Goal: Transaction & Acquisition: Purchase product/service

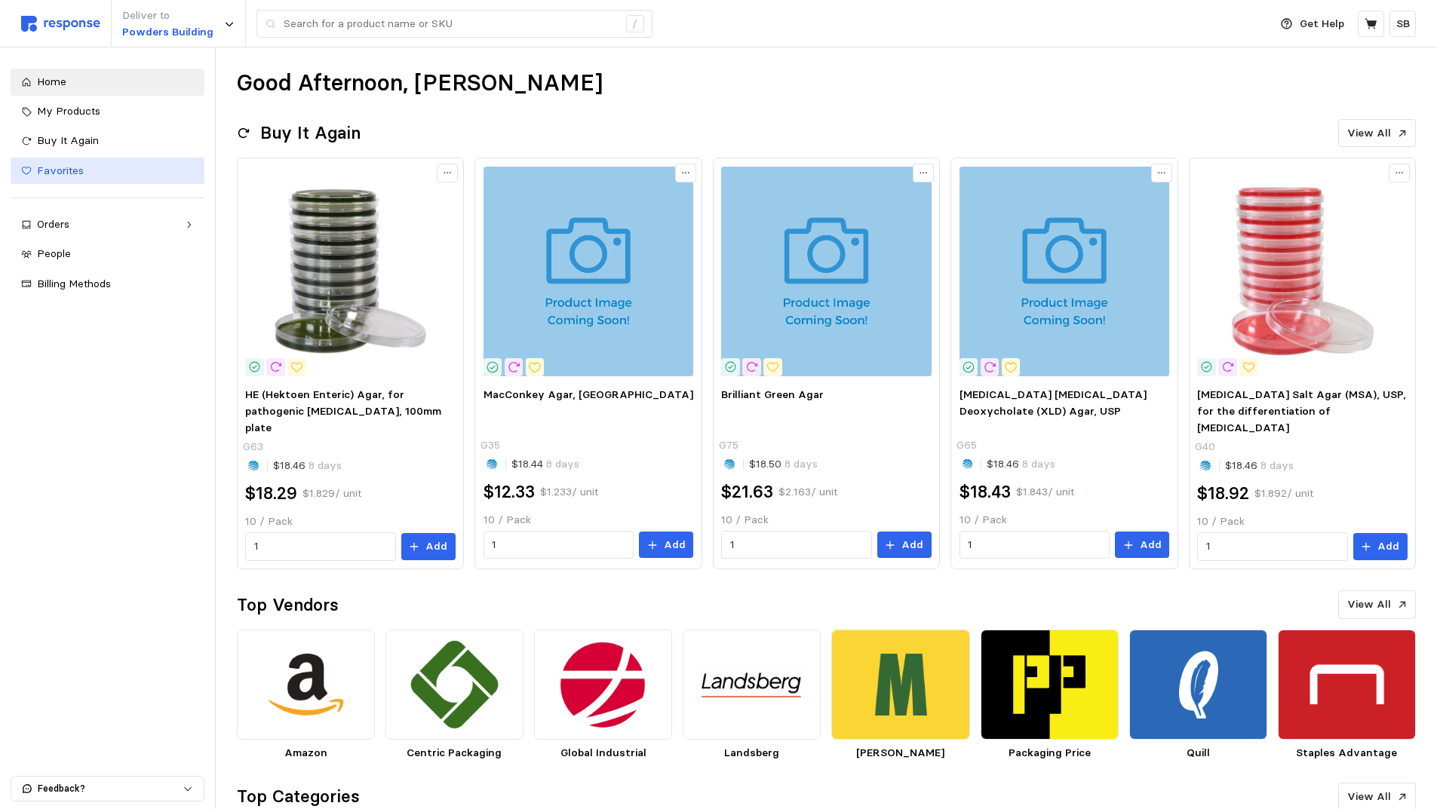
click at [66, 167] on span "Favorites" at bounding box center [60, 171] width 47 height 14
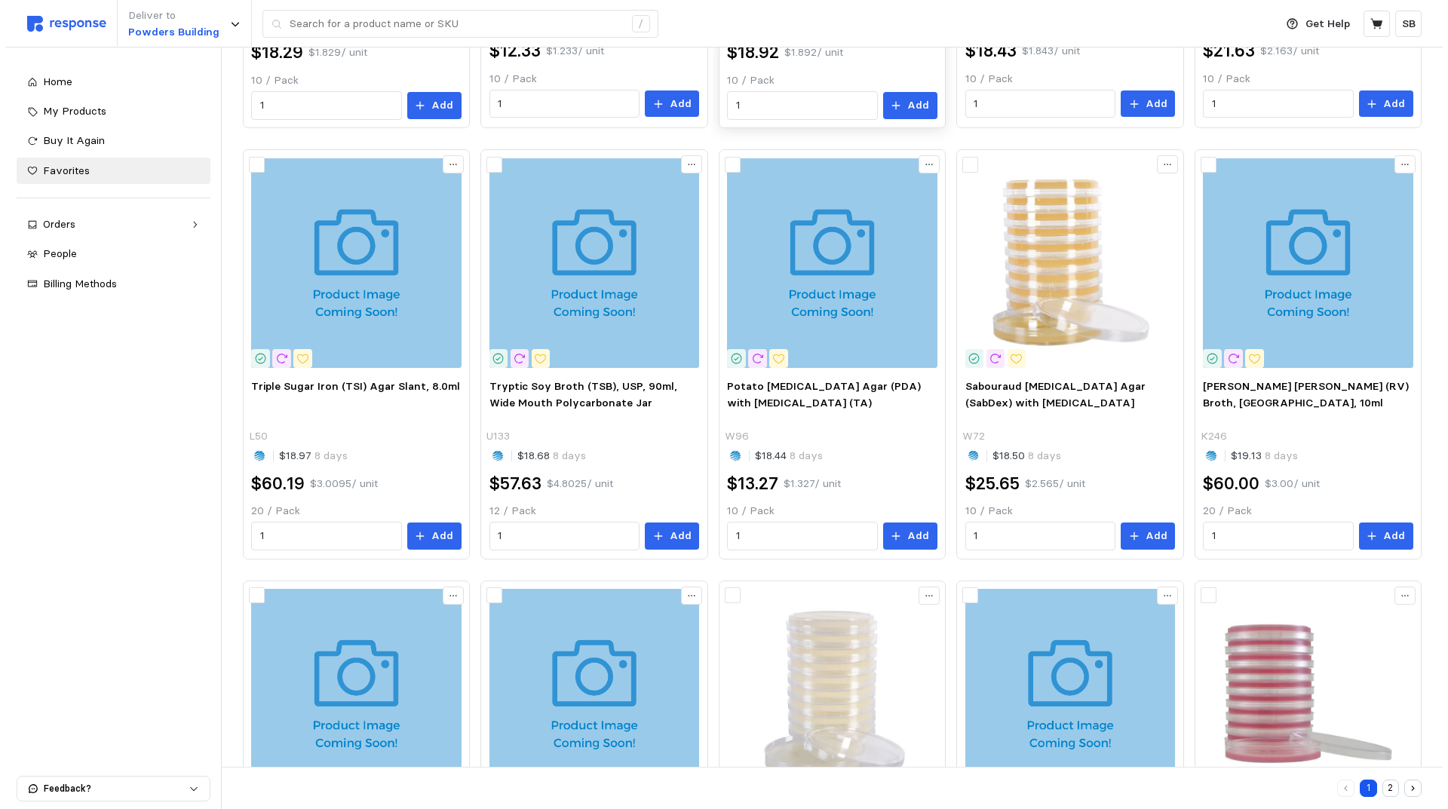
scroll to position [696, 0]
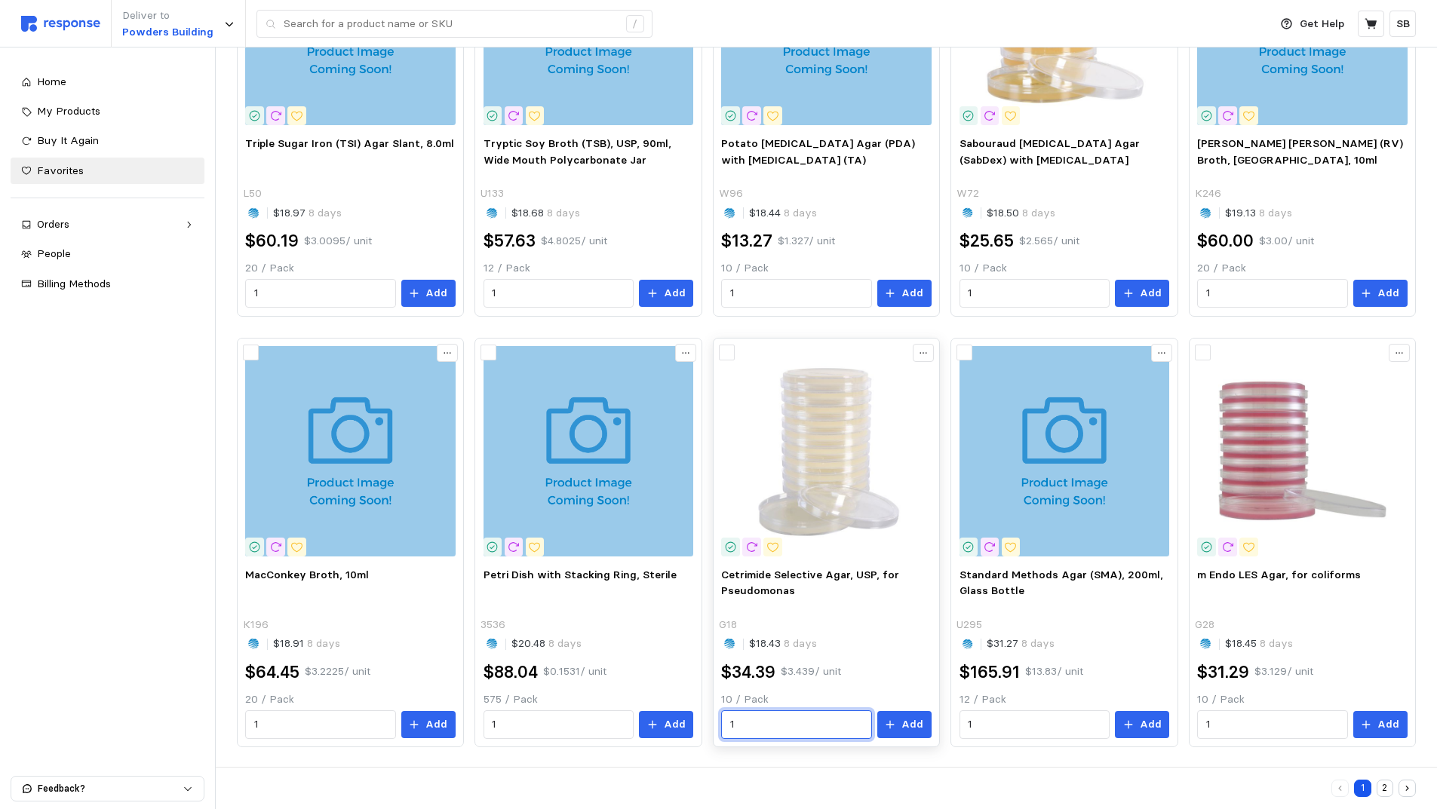
click at [762, 724] on input "1" at bounding box center [796, 724] width 133 height 27
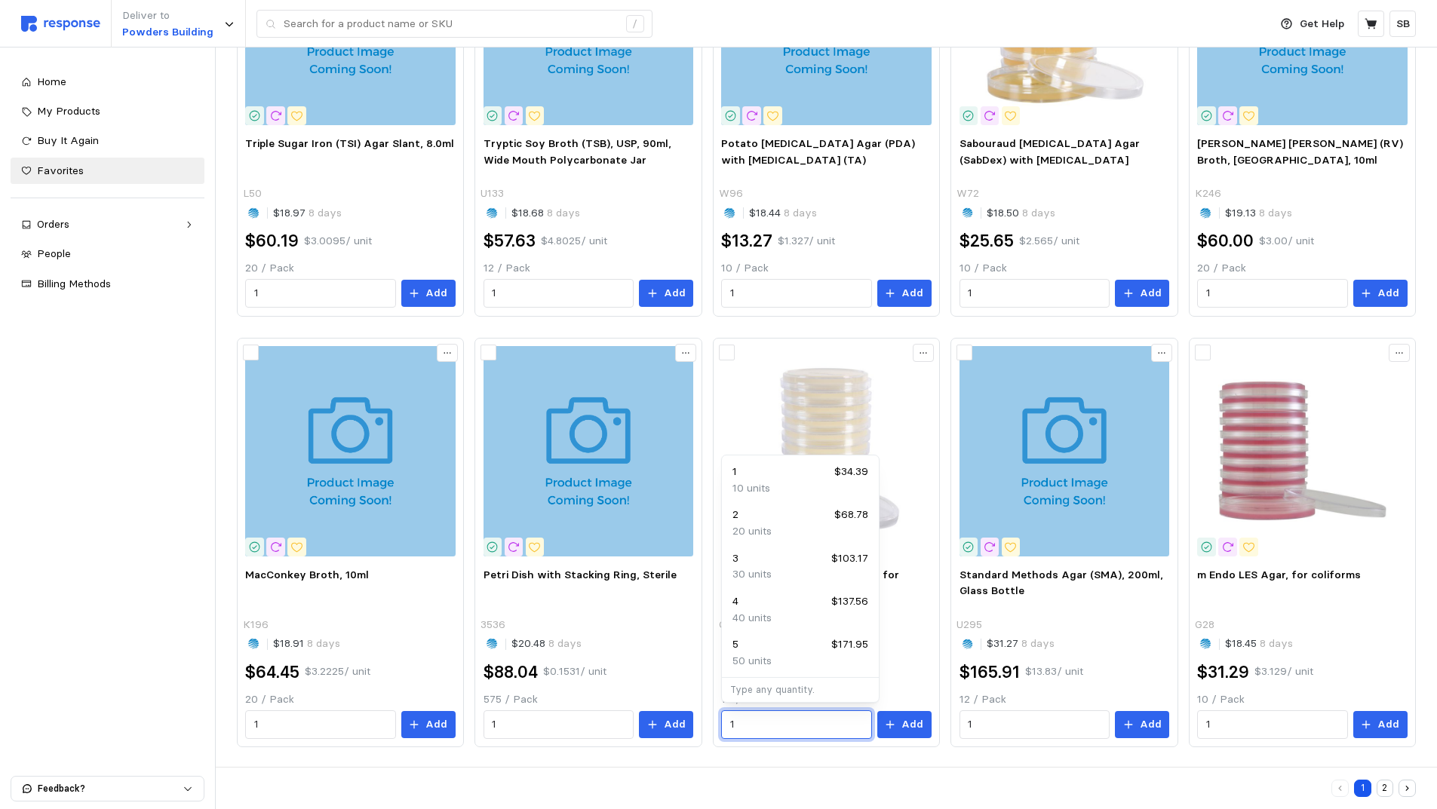
click at [751, 522] on div "2 $68.78" at bounding box center [801, 515] width 136 height 17
type input "2"
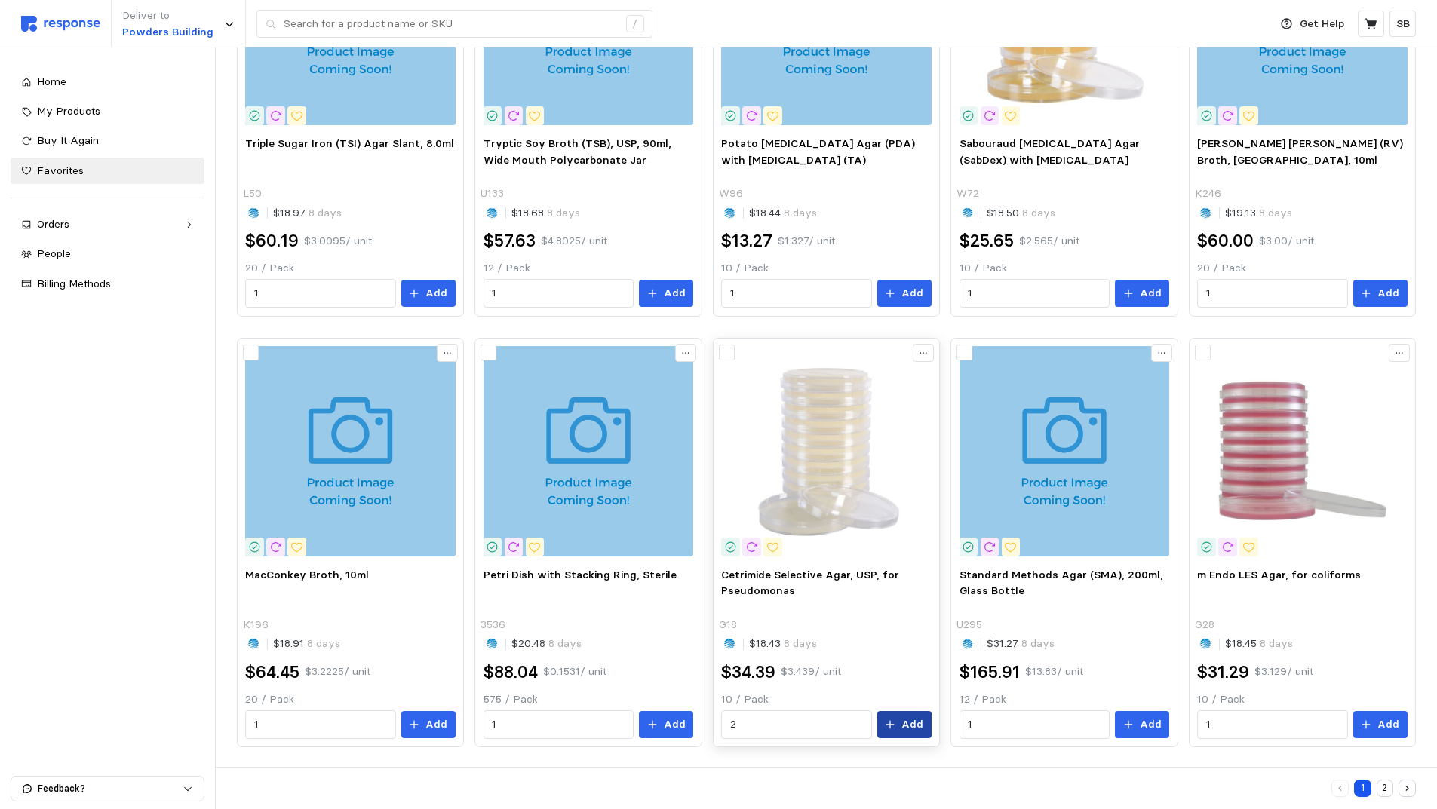
click at [917, 727] on p "Add" at bounding box center [913, 725] width 22 height 17
click at [1372, 23] on icon at bounding box center [1371, 23] width 12 height 11
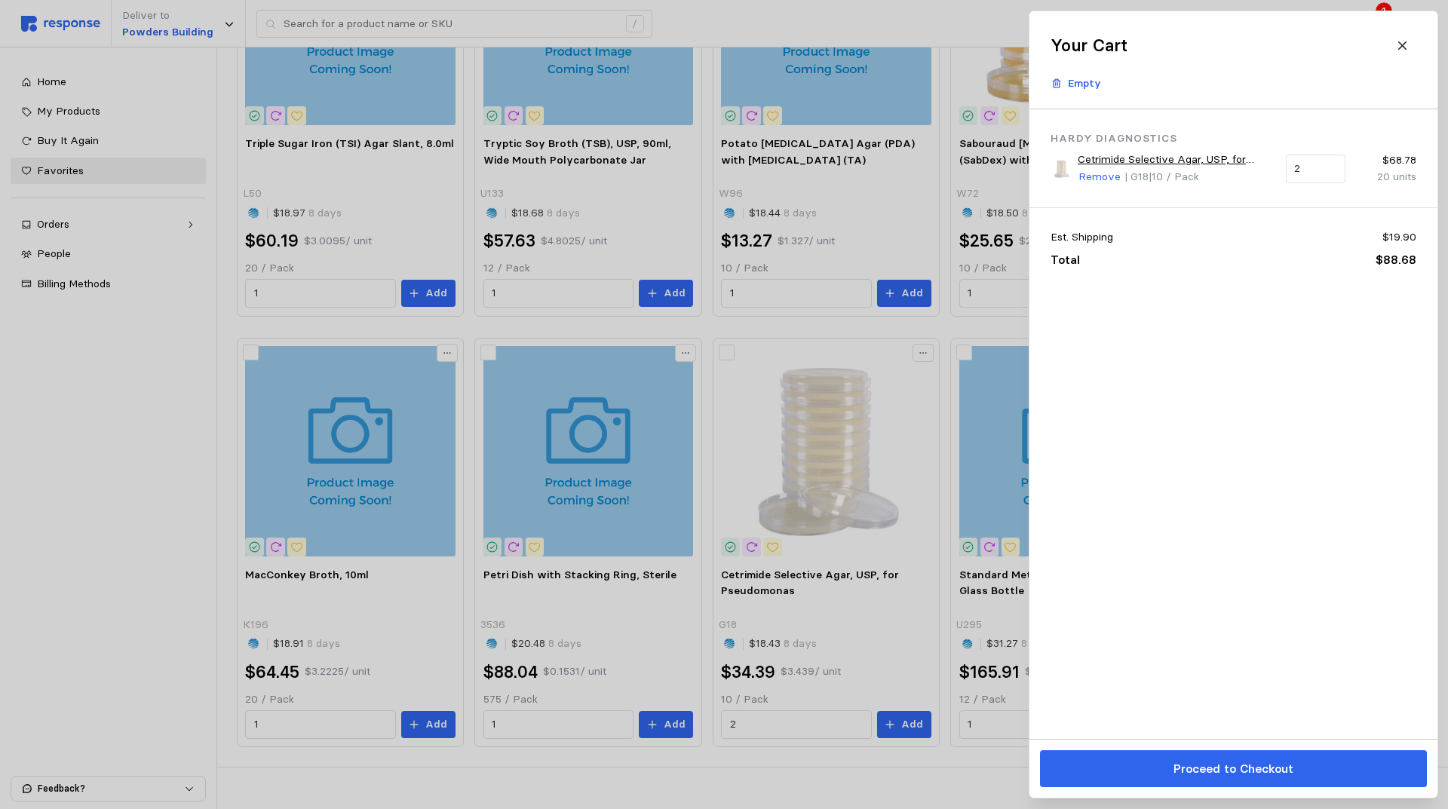
click at [1249, 769] on p "Proceed to Checkout" at bounding box center [1233, 769] width 120 height 19
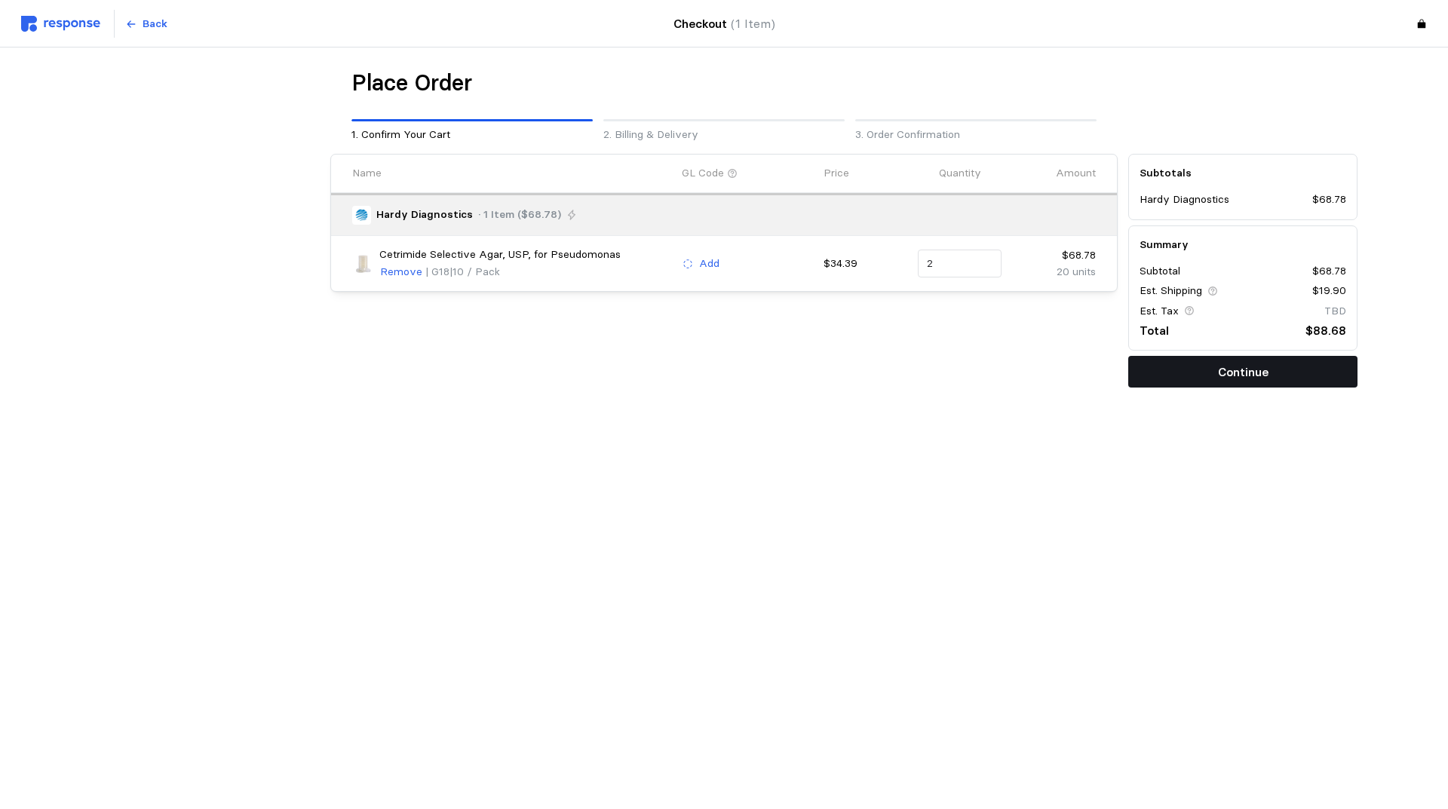
click at [1183, 376] on button "Continue" at bounding box center [1243, 372] width 229 height 32
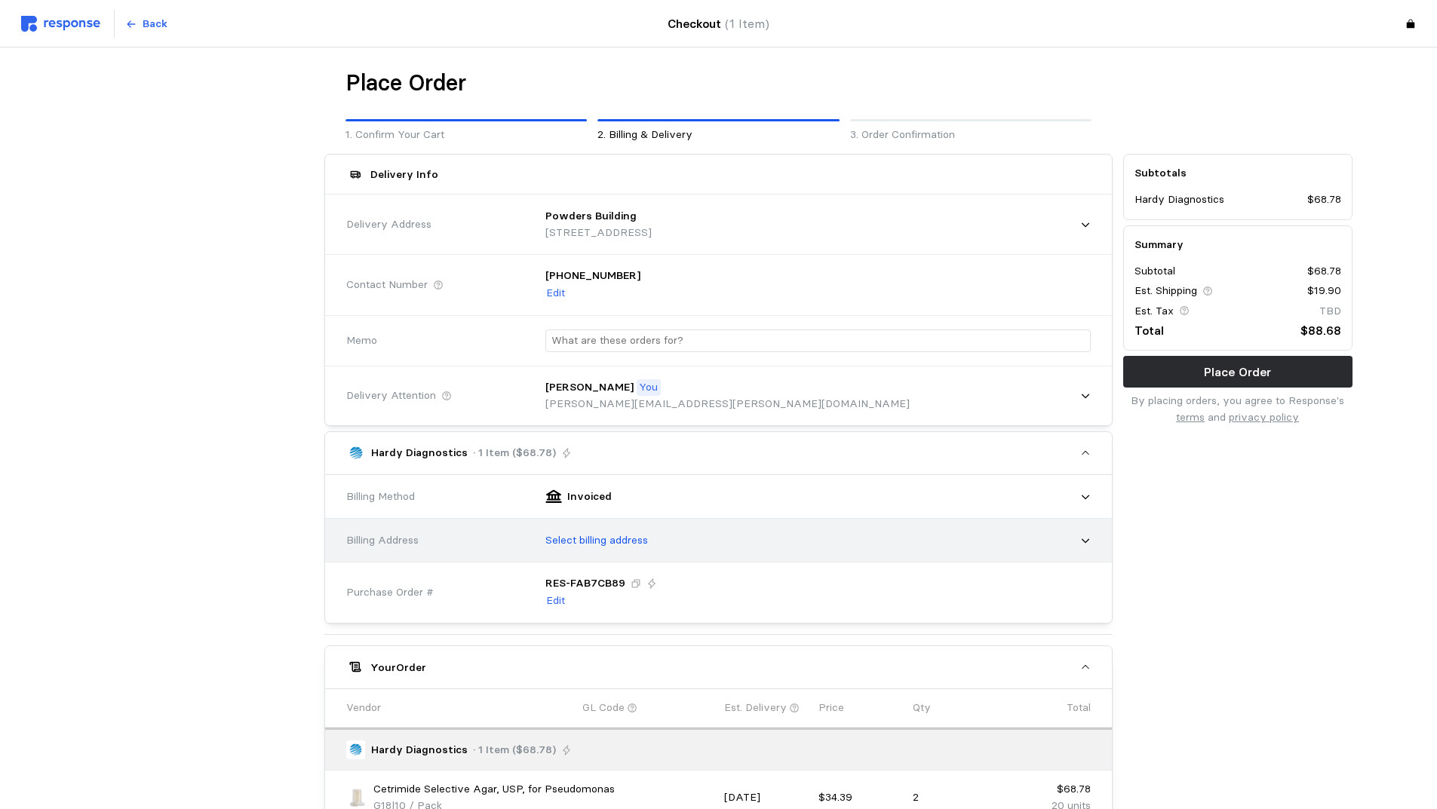
click at [960, 554] on div "Select billing address" at bounding box center [813, 541] width 556 height 38
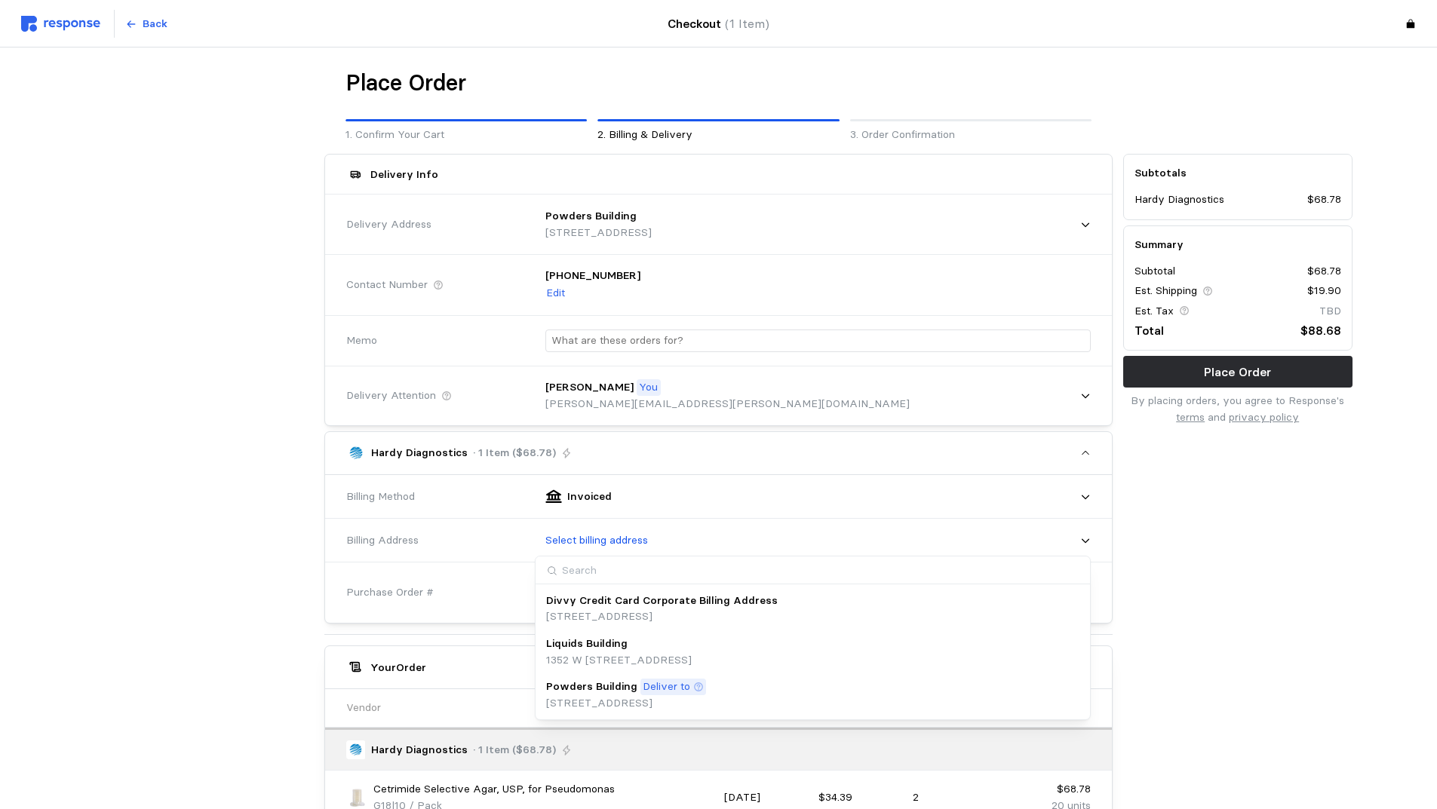
click at [925, 645] on div "Liquids Building 1352 W 300 S, Lindon, UT, 84042, United States" at bounding box center [812, 652] width 533 height 32
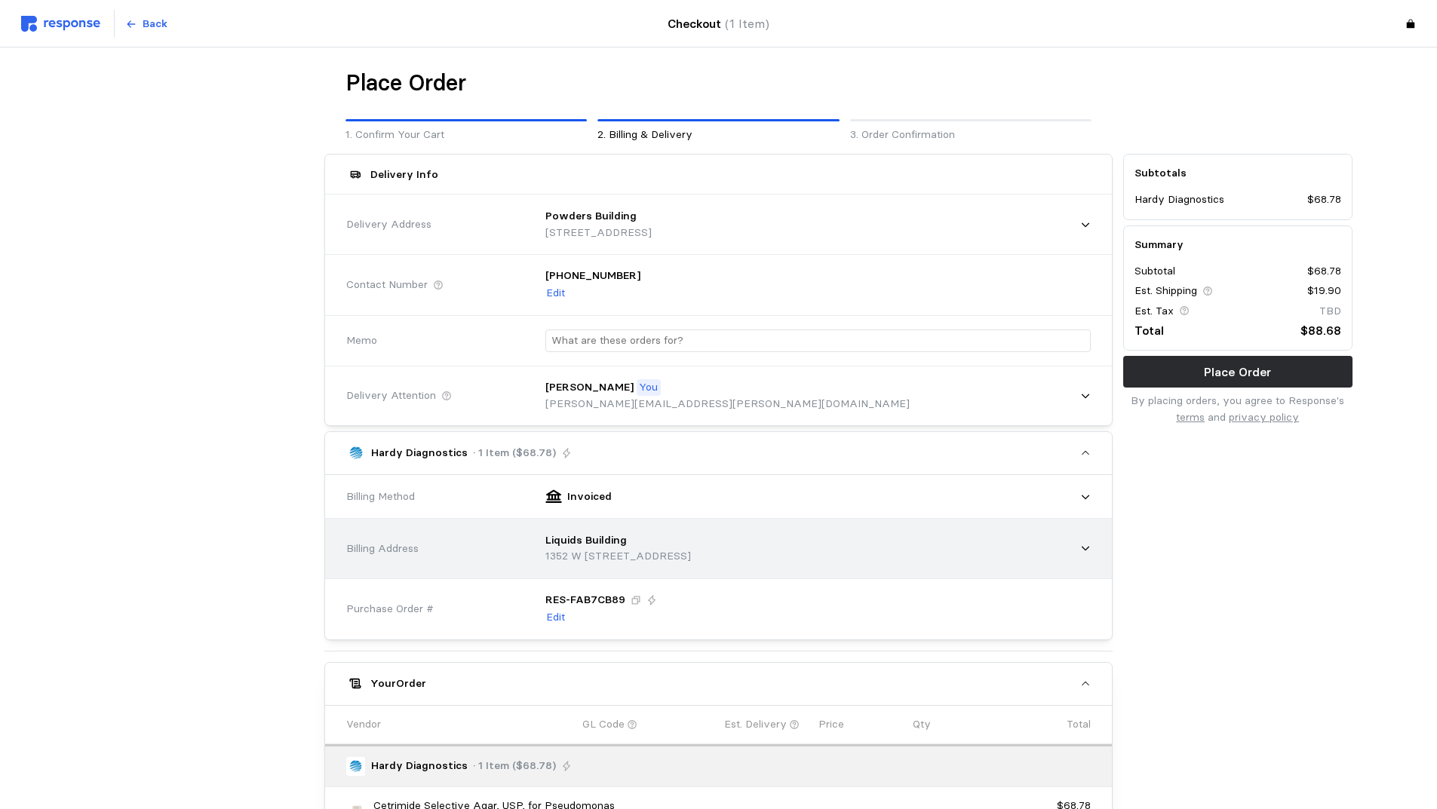
click at [1037, 547] on div "Liquids Building 1352 W 300 S, Lindon, UT, 84042, United States" at bounding box center [813, 549] width 556 height 54
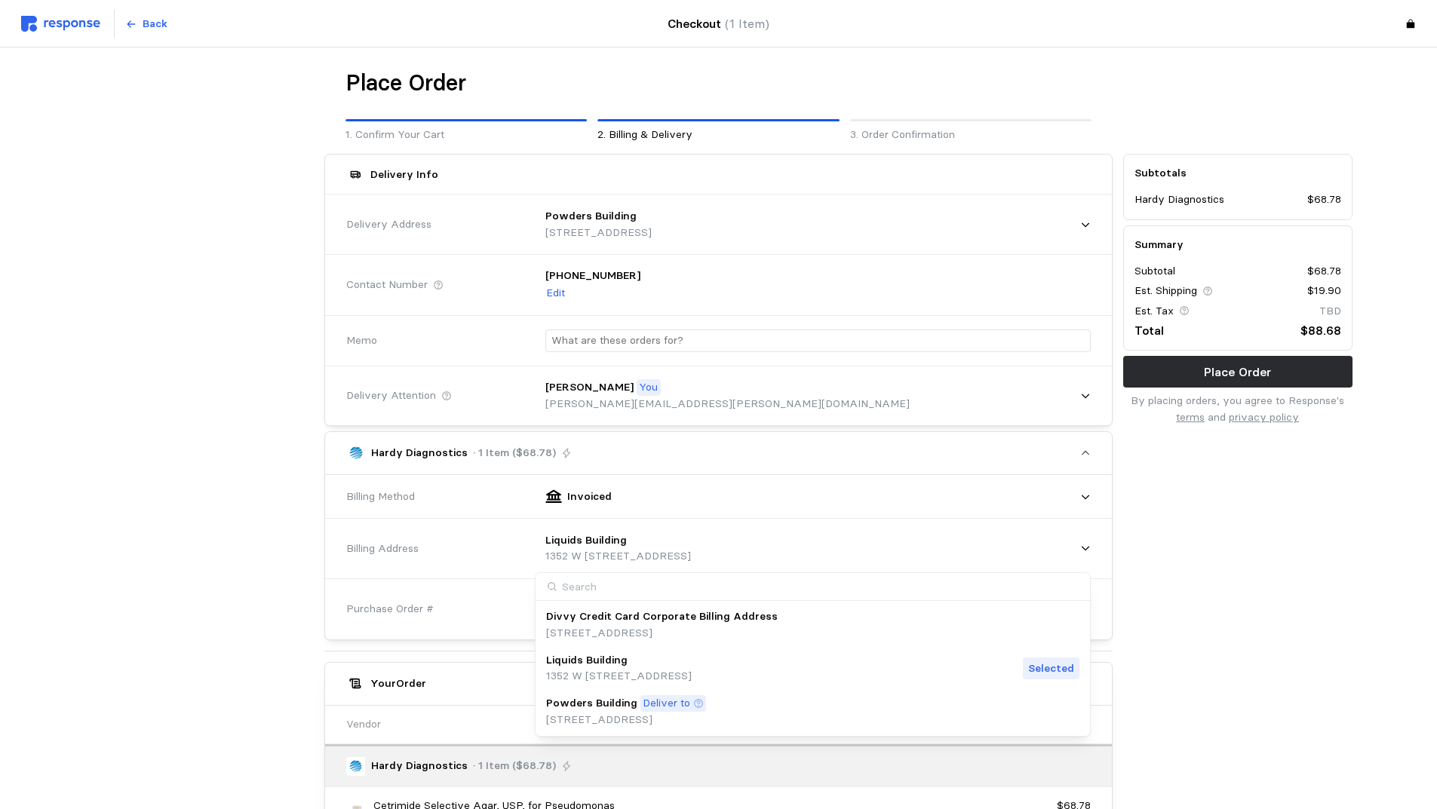
click at [874, 711] on div "Powders Building Deliver to 133 S 1380 W St, Lindon, UT, 84042, United States" at bounding box center [812, 712] width 533 height 32
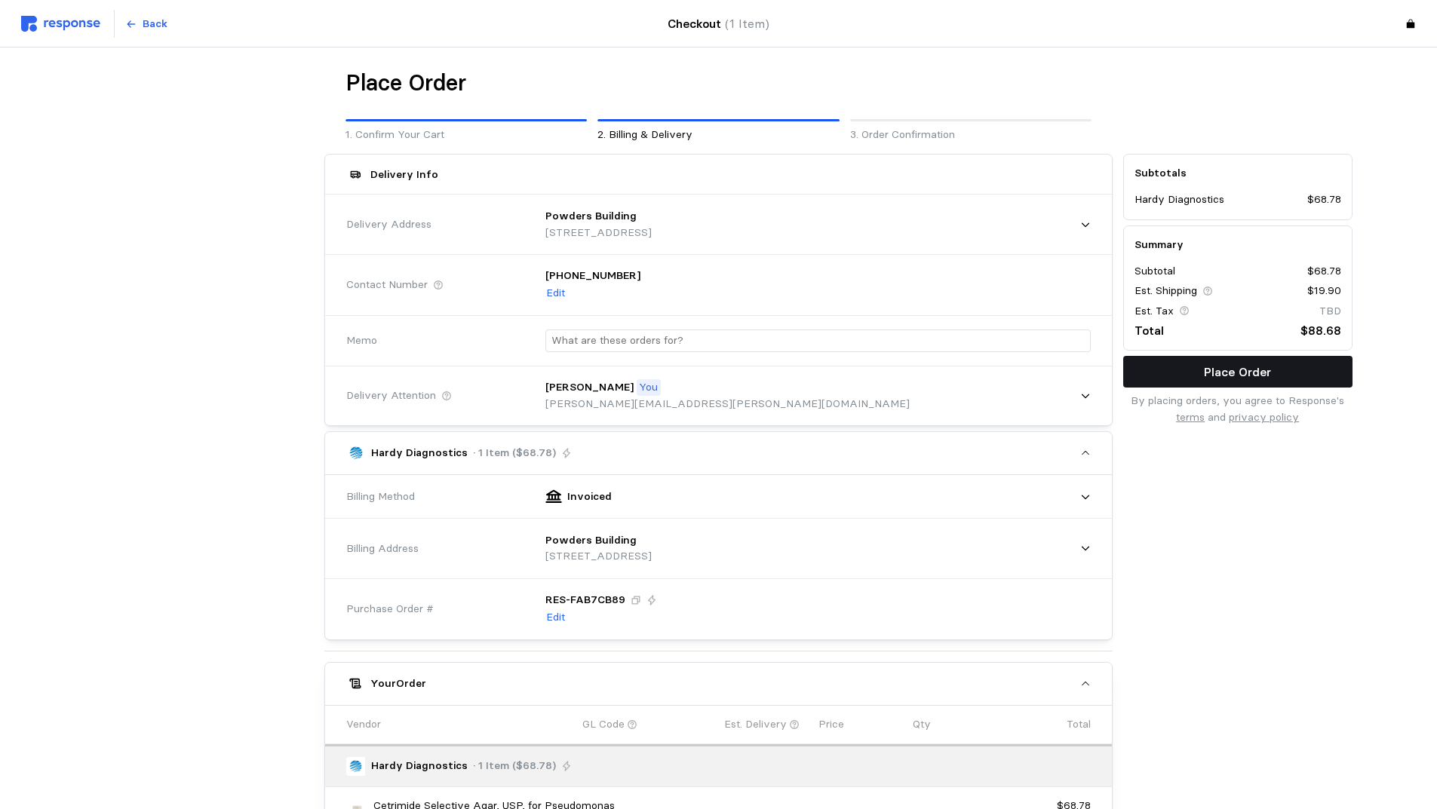
click at [1209, 370] on p "Place Order" at bounding box center [1237, 372] width 67 height 19
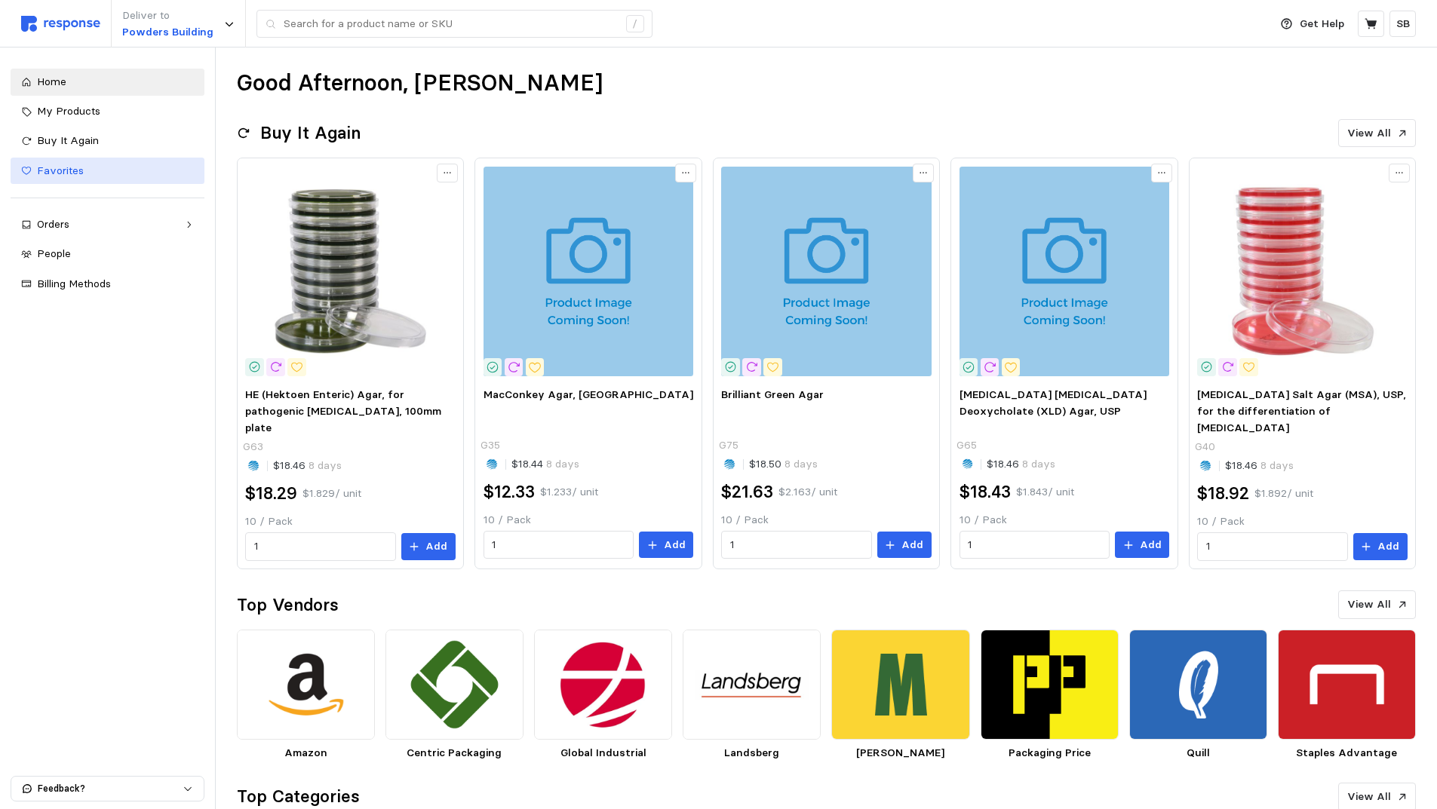
click at [66, 168] on span "Favorites" at bounding box center [60, 171] width 47 height 14
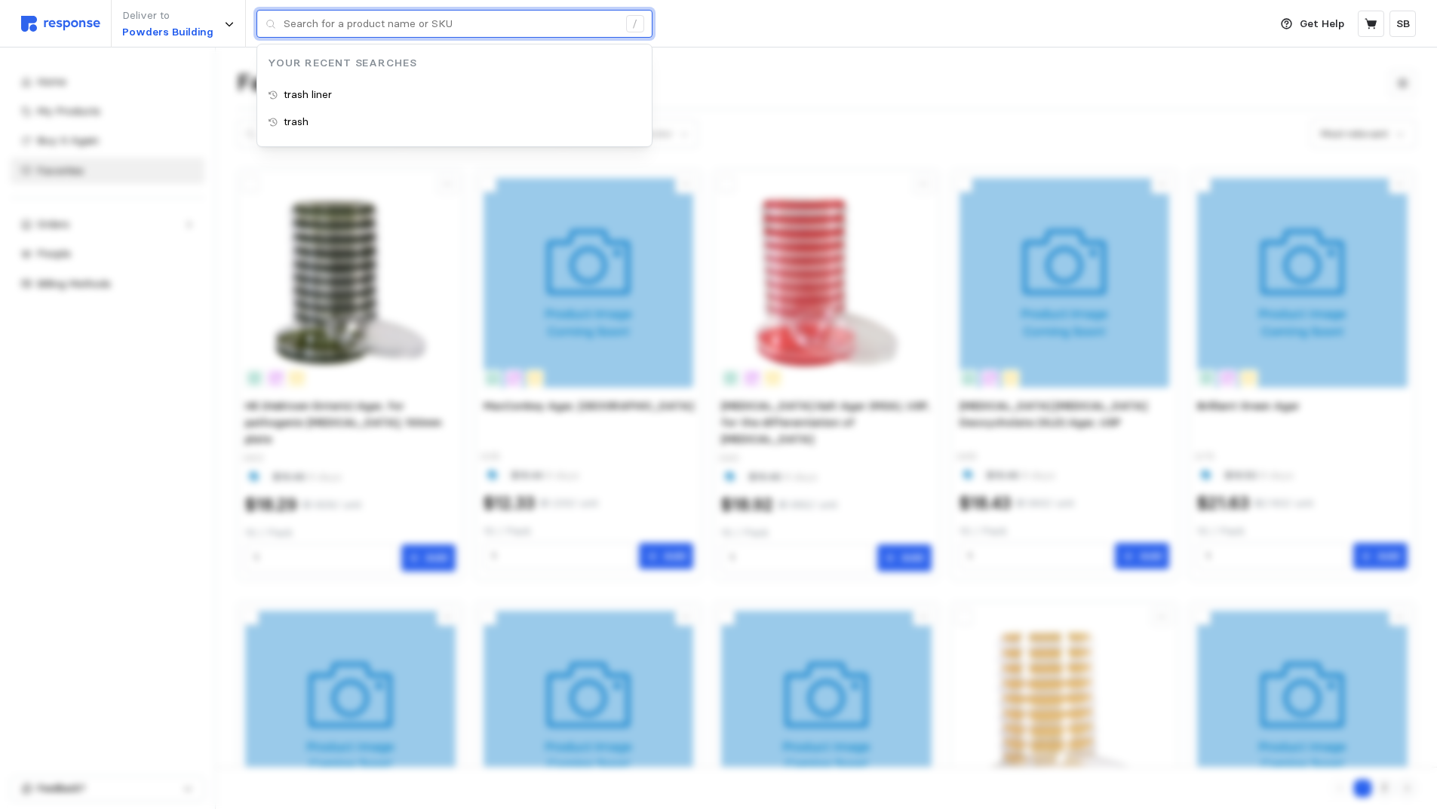
click at [363, 28] on input "text" at bounding box center [451, 24] width 334 height 27
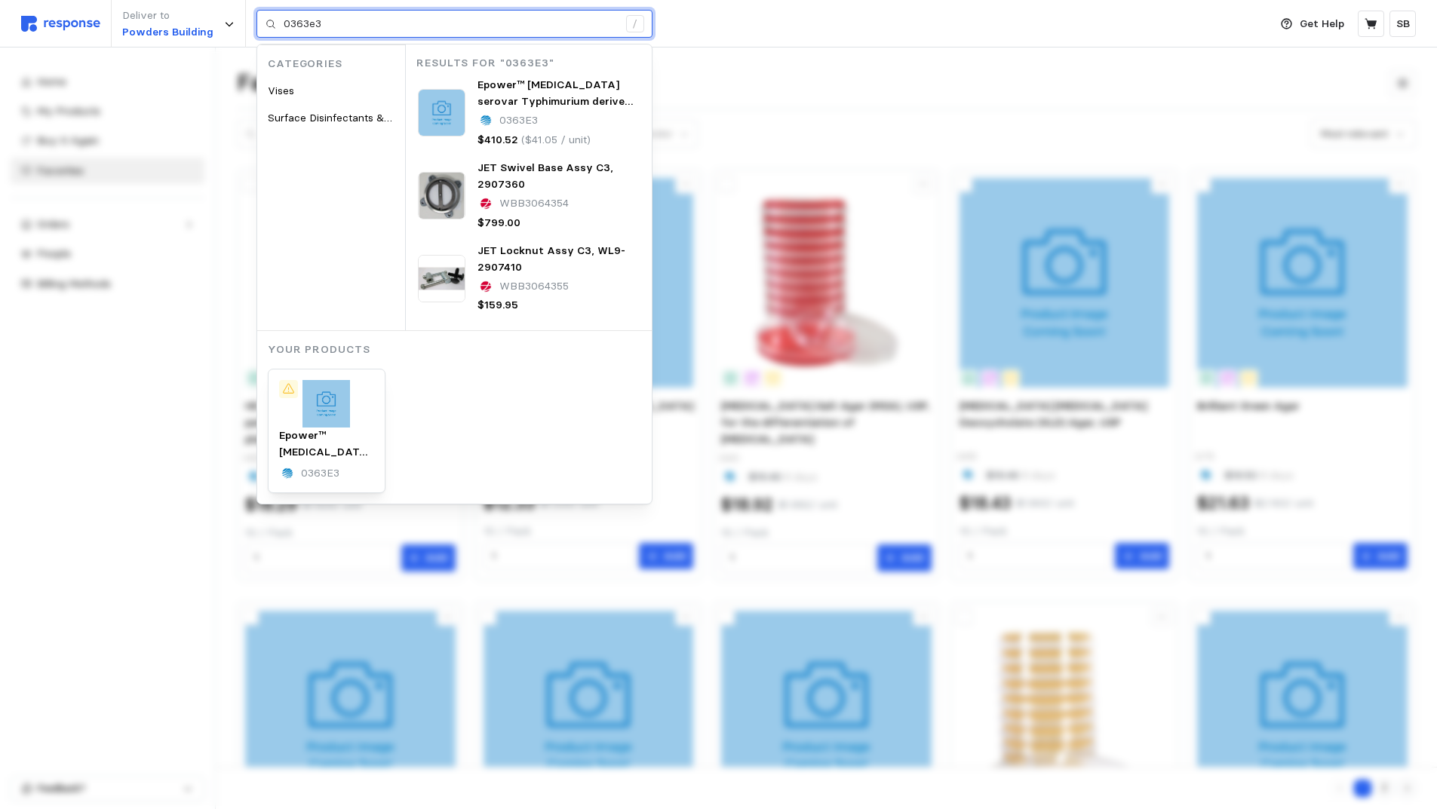
type input "0363e3"
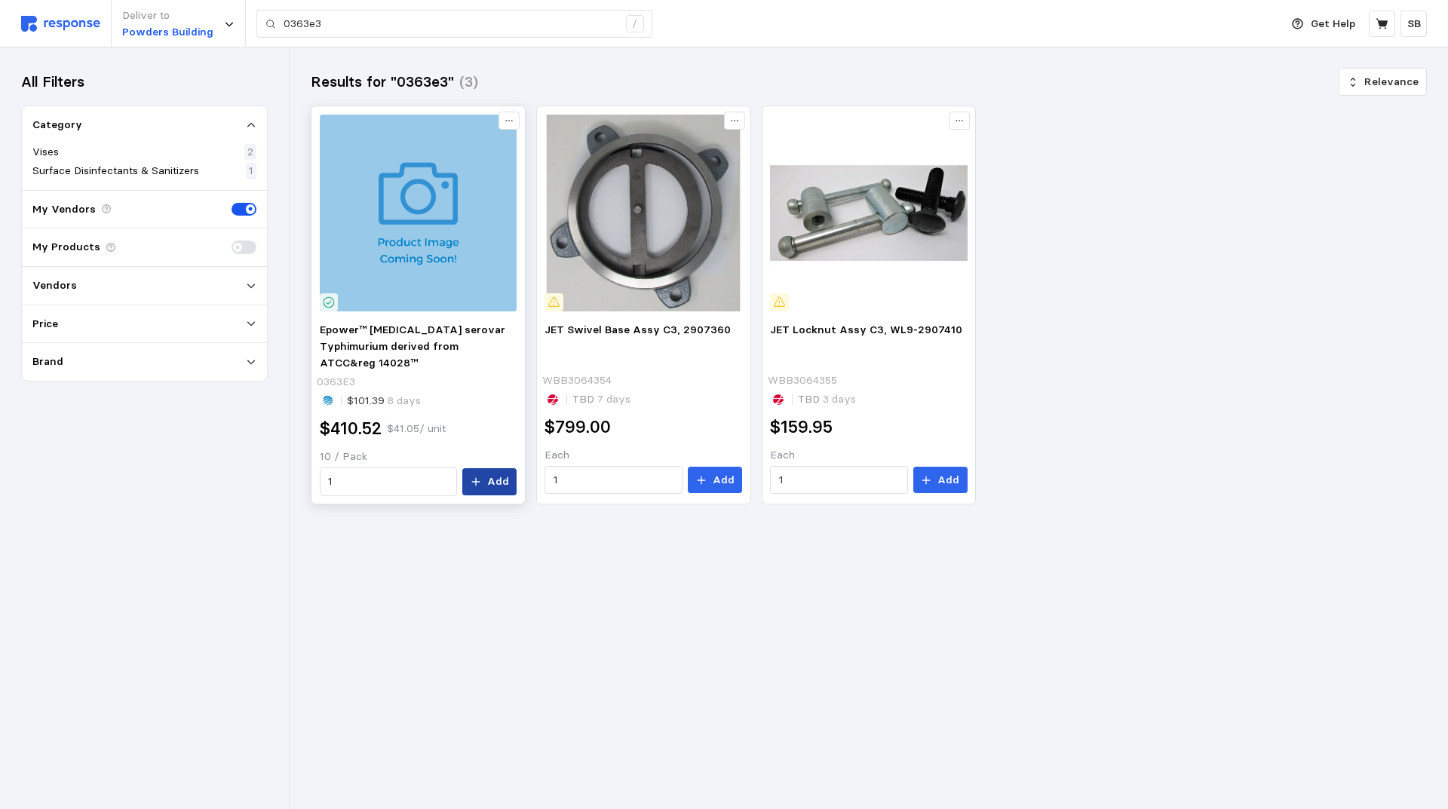
click at [490, 483] on p "Add" at bounding box center [498, 482] width 22 height 17
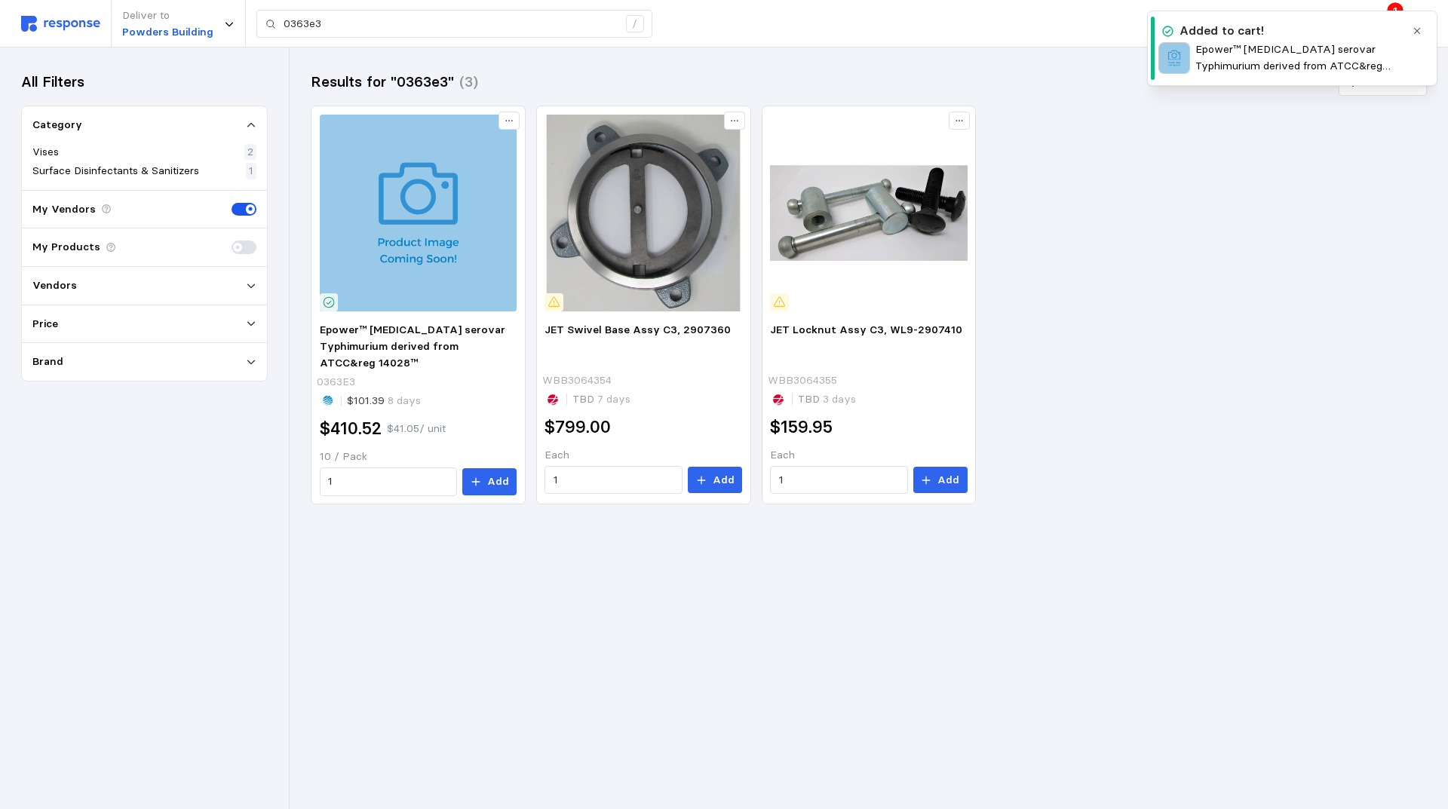
click at [1417, 29] on icon "button" at bounding box center [1417, 31] width 11 height 11
click at [1380, 23] on icon at bounding box center [1382, 23] width 12 height 11
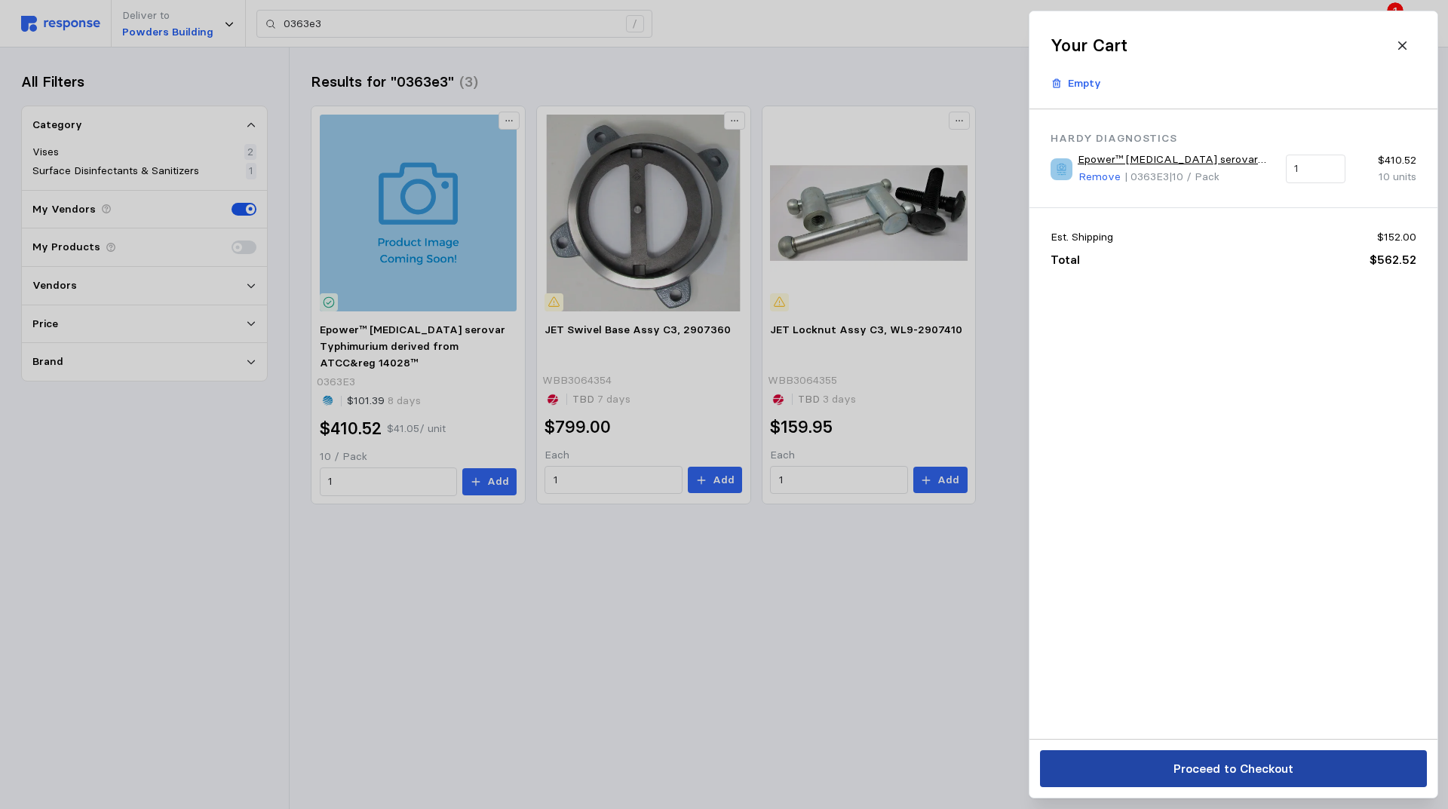
click at [1215, 767] on p "Proceed to Checkout" at bounding box center [1233, 769] width 120 height 19
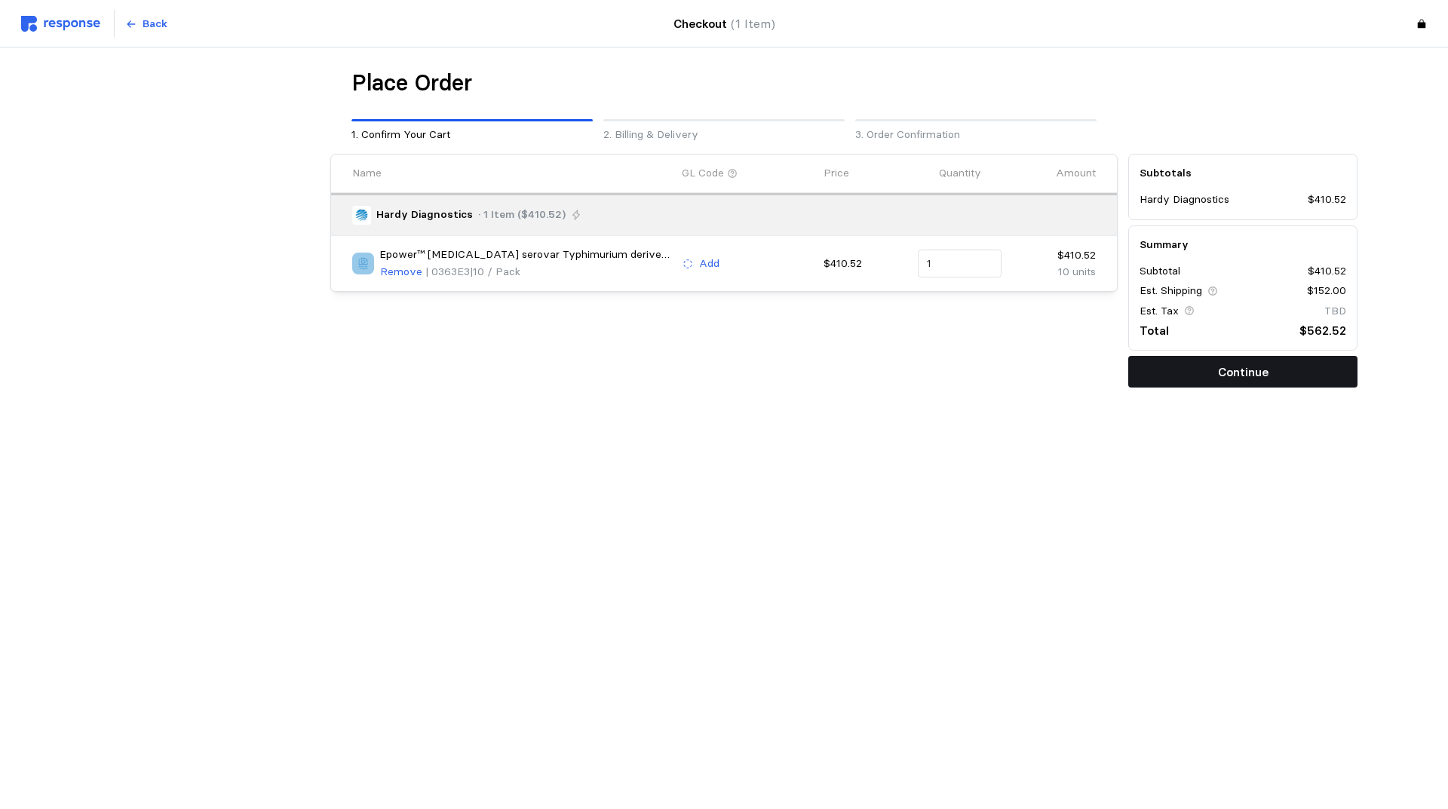
click at [1221, 373] on p "Continue" at bounding box center [1243, 372] width 51 height 19
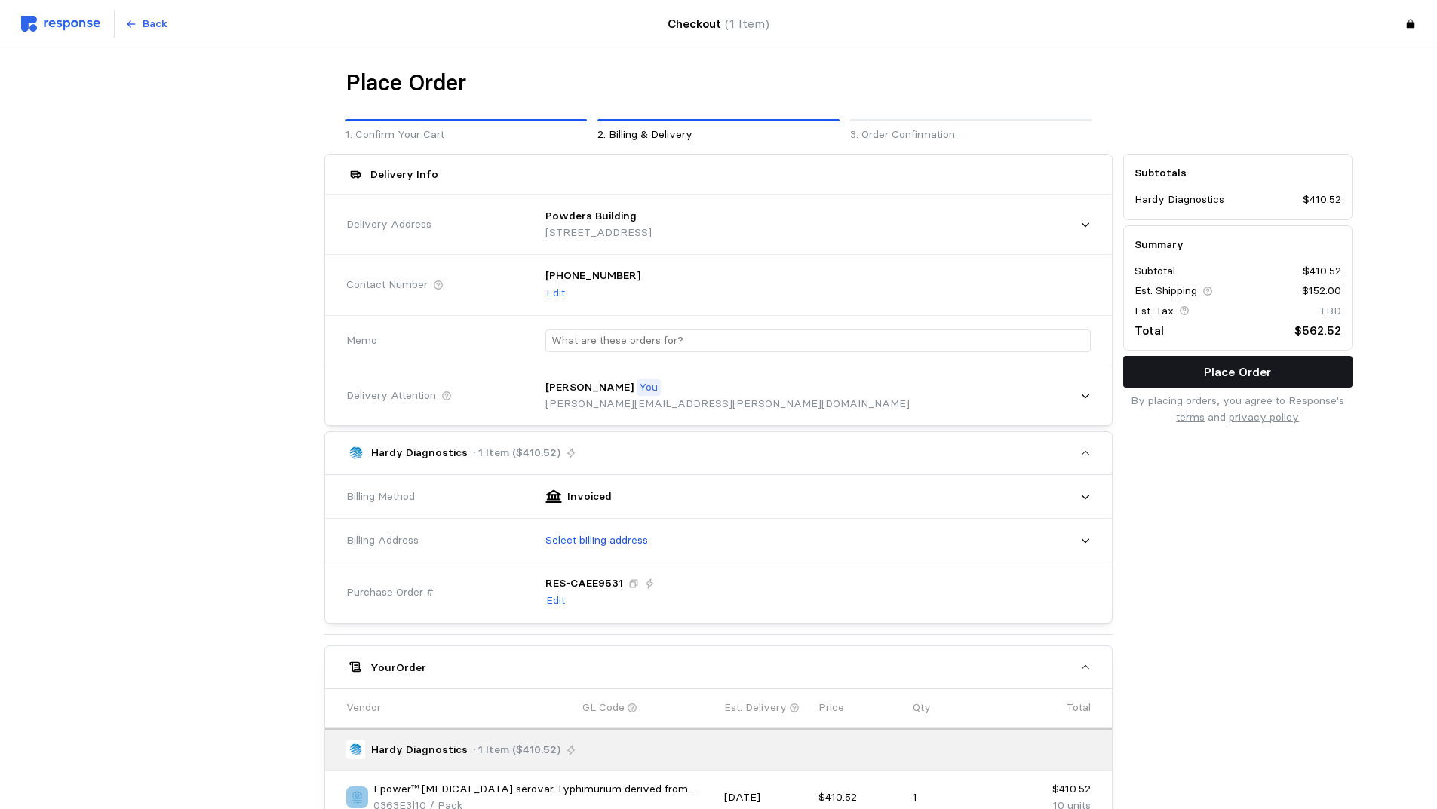
click at [1206, 375] on p "Place Order" at bounding box center [1237, 372] width 67 height 19
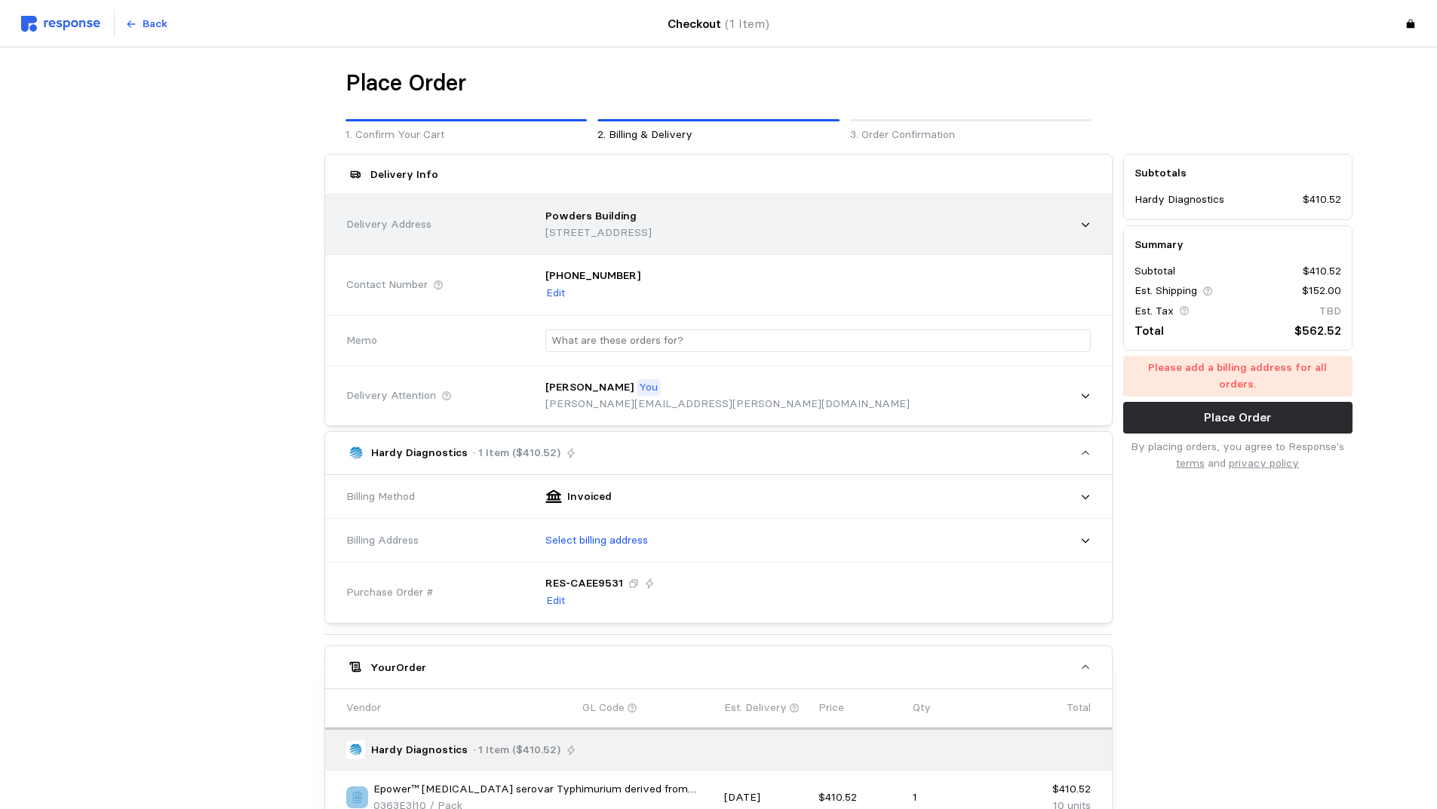
click at [652, 219] on div "Powders Building" at bounding box center [598, 216] width 106 height 17
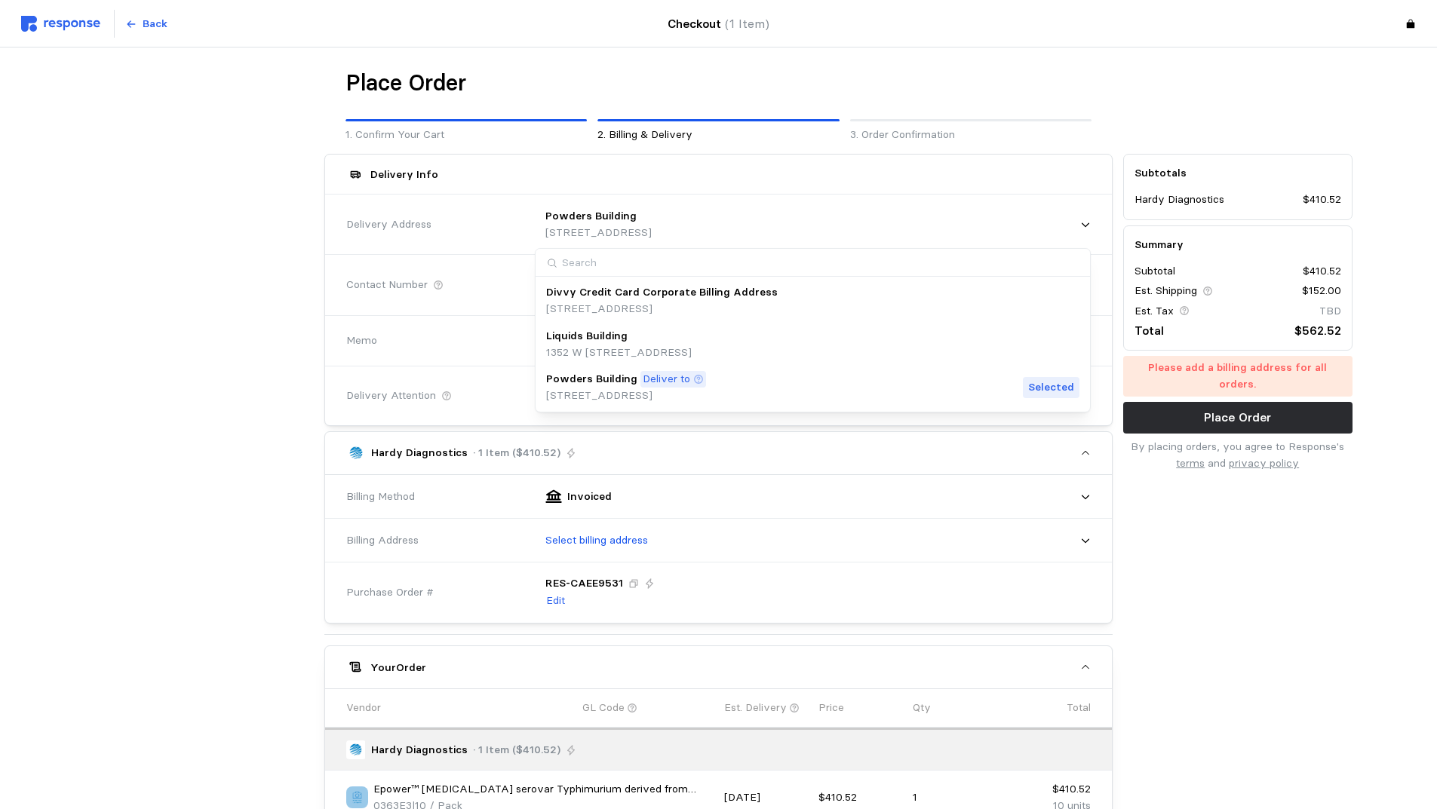
click at [706, 383] on div "Powders Building Deliver to" at bounding box center [626, 379] width 160 height 17
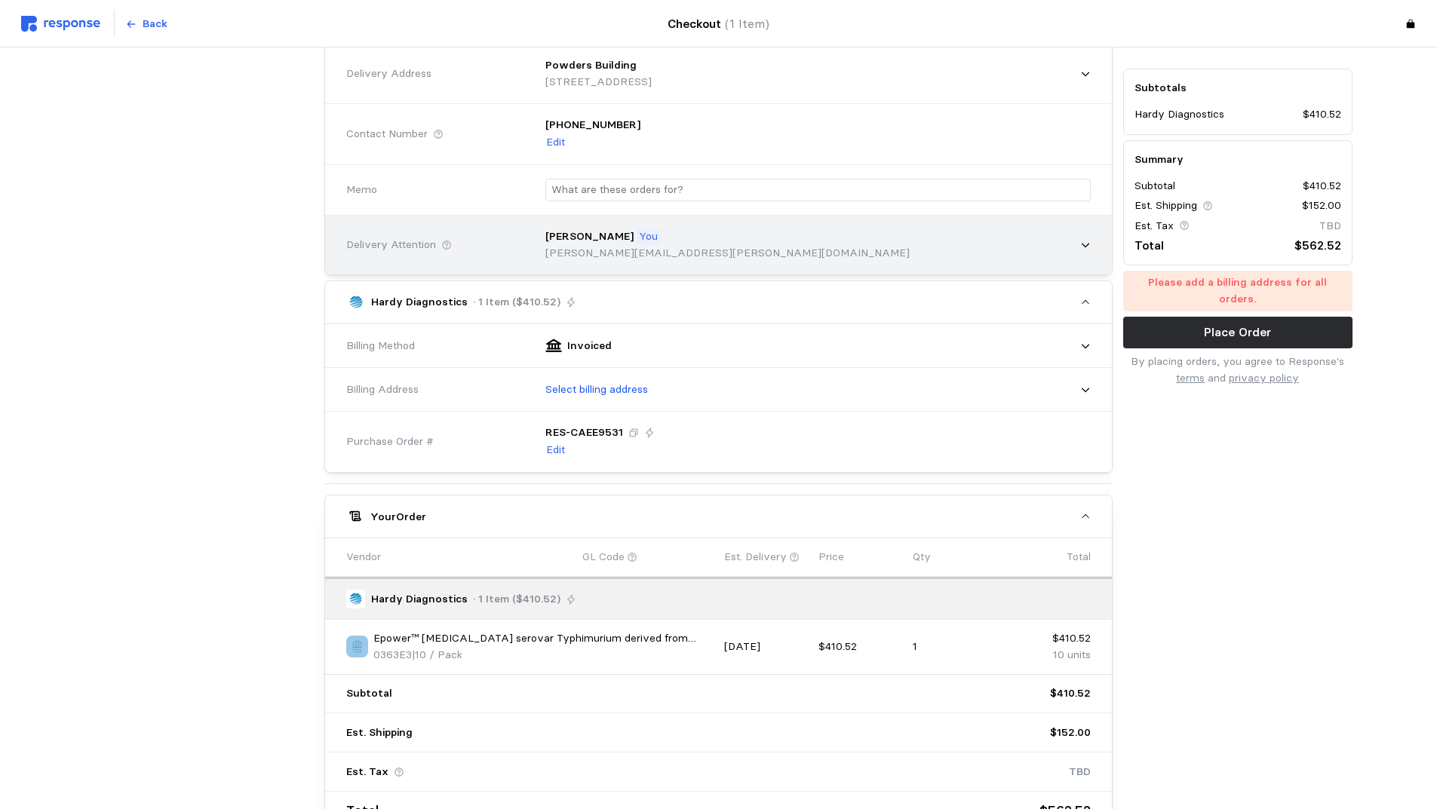
scroll to position [226, 0]
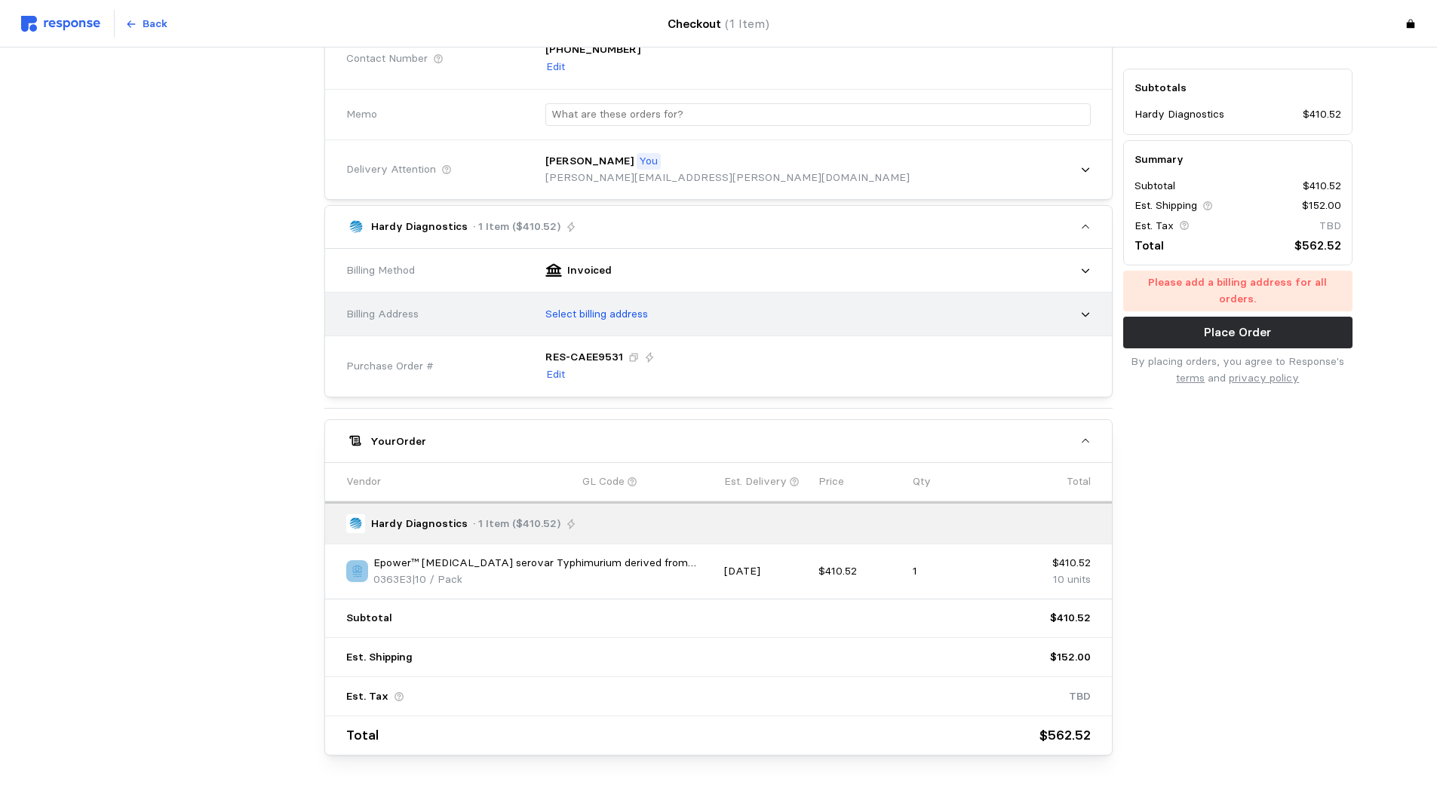
click at [769, 315] on div "Select billing address" at bounding box center [813, 315] width 556 height 38
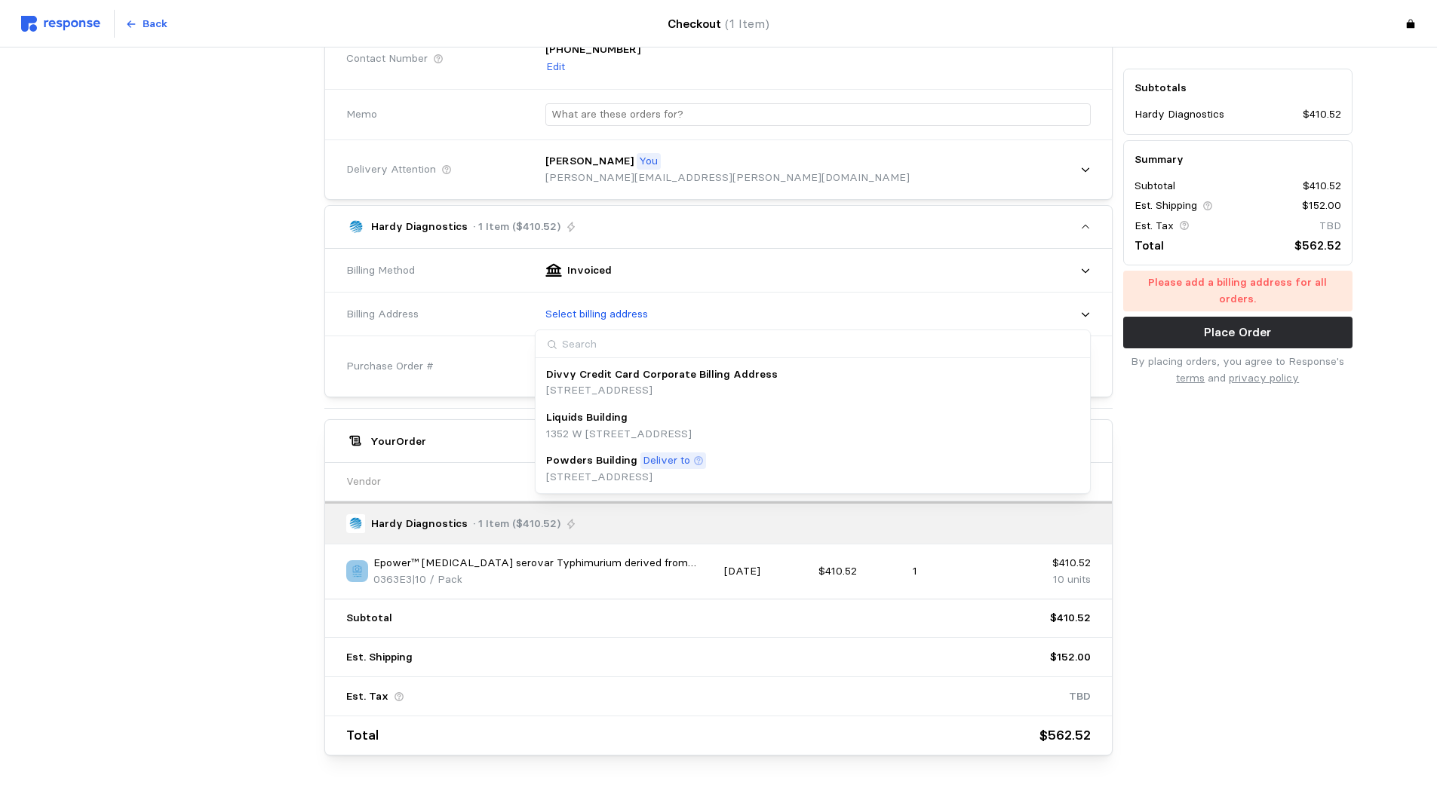
click at [706, 463] on div "Powders Building Deliver to" at bounding box center [626, 461] width 160 height 17
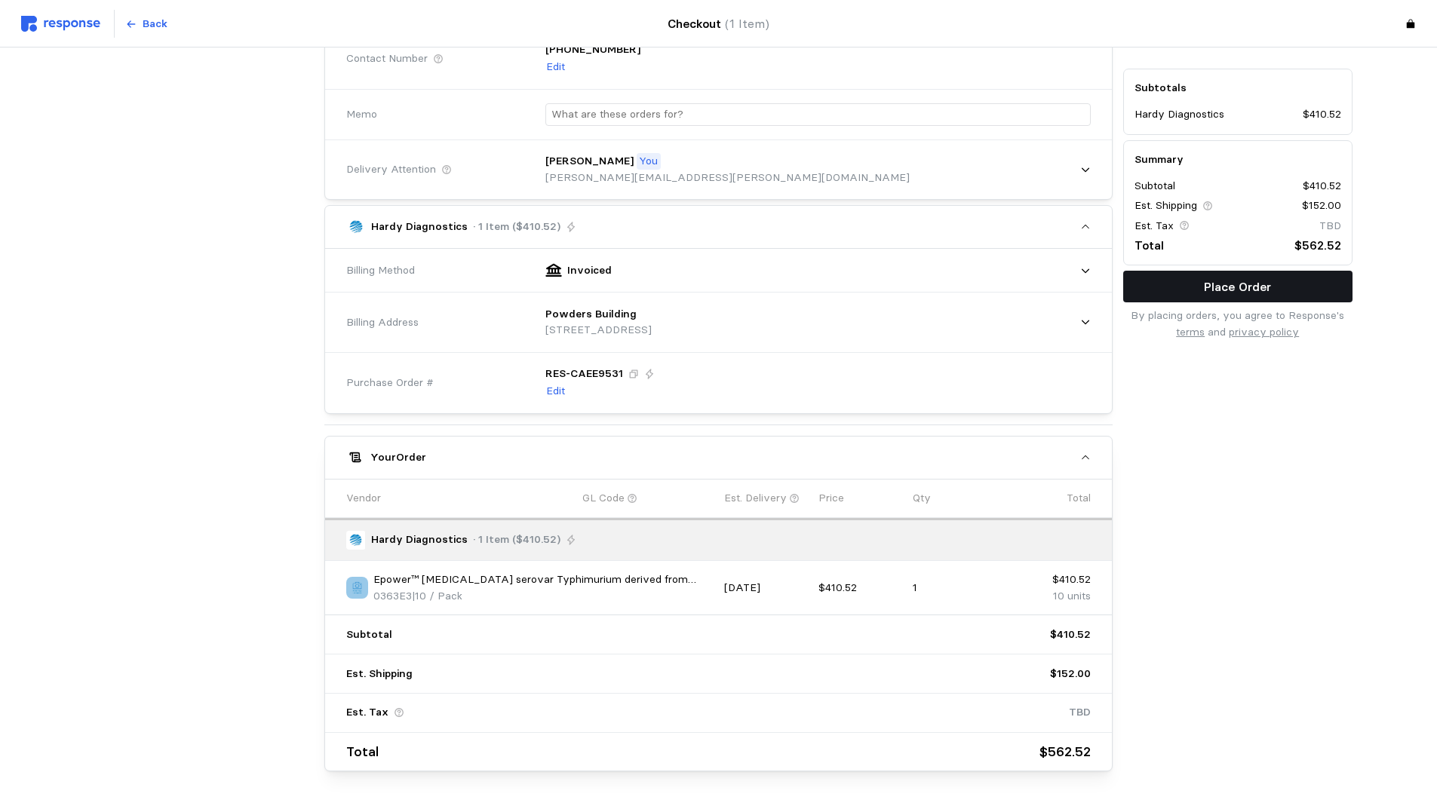
click at [1189, 289] on button "Place Order" at bounding box center [1237, 287] width 229 height 32
